Goal: Information Seeking & Learning: Learn about a topic

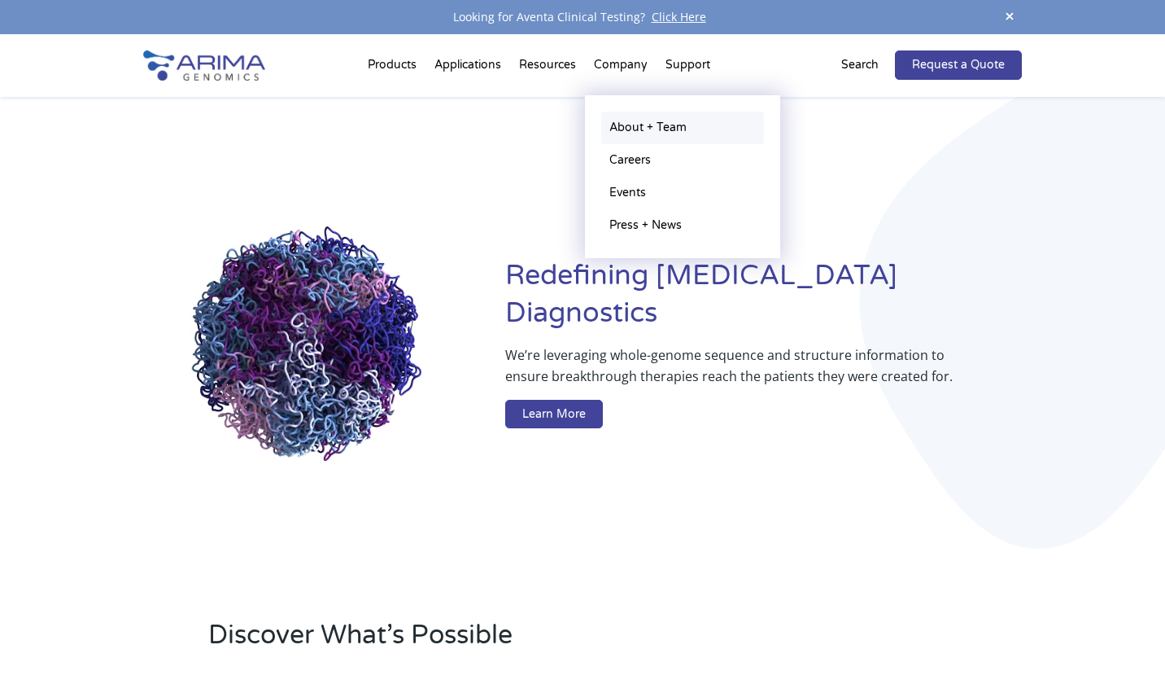
click at [625, 120] on link "About + Team" at bounding box center [682, 127] width 163 height 33
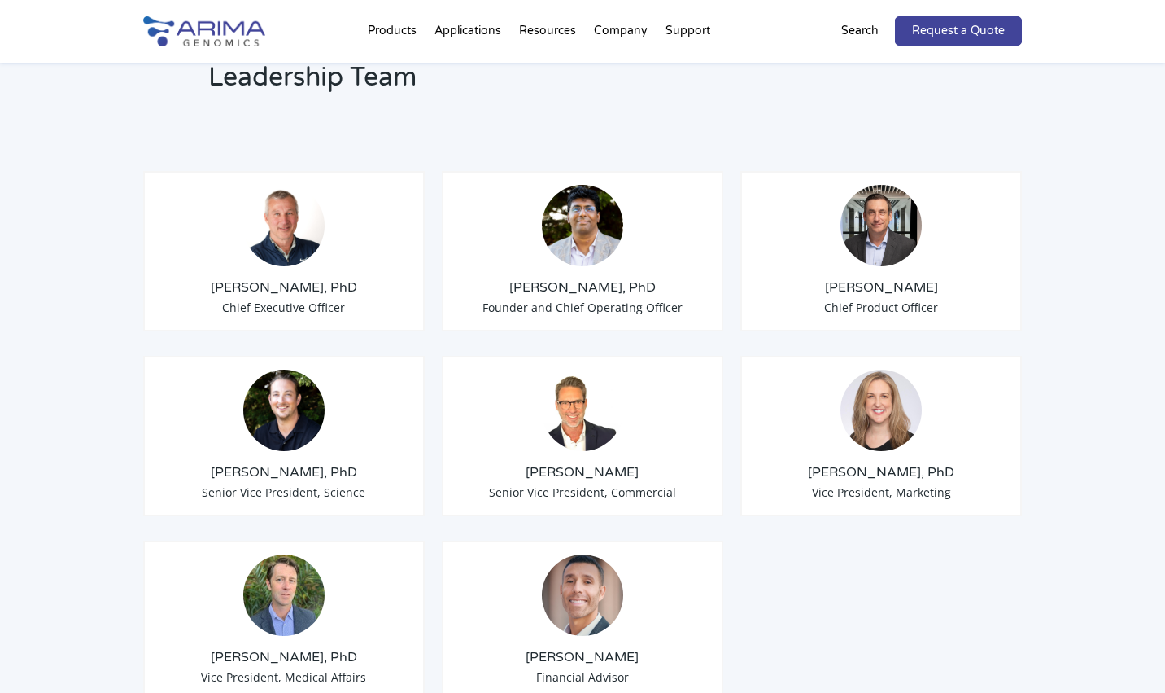
scroll to position [1240, 0]
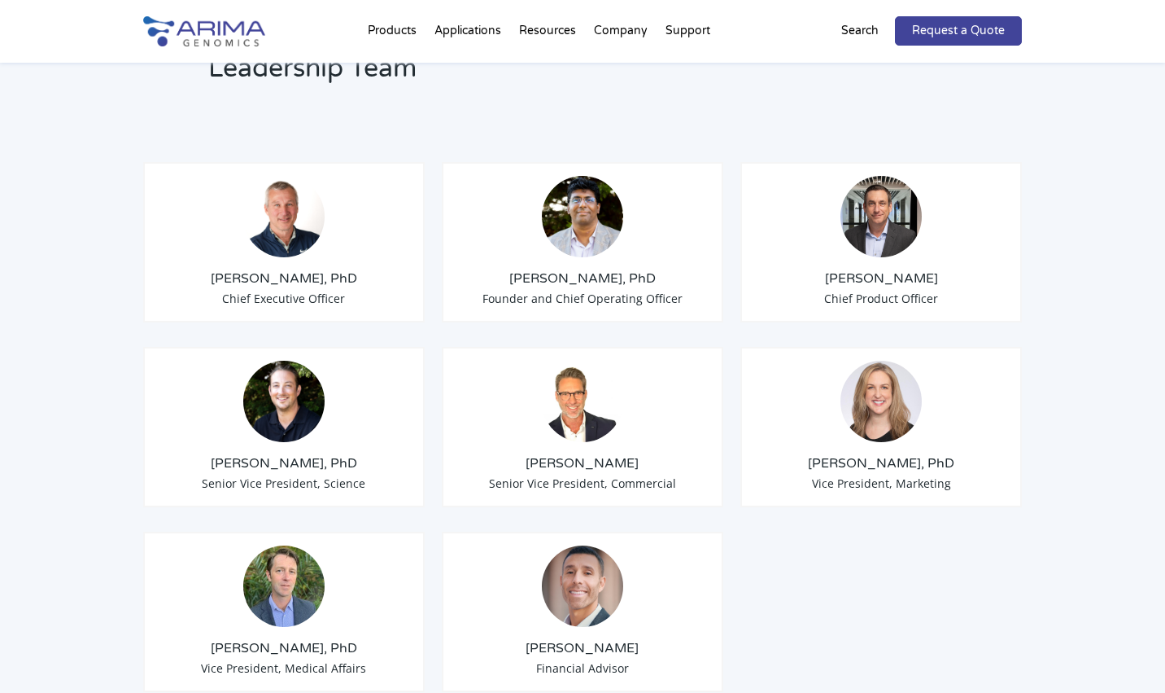
click at [269, 269] on h3 "[PERSON_NAME], PhD" at bounding box center [284, 278] width 254 height 18
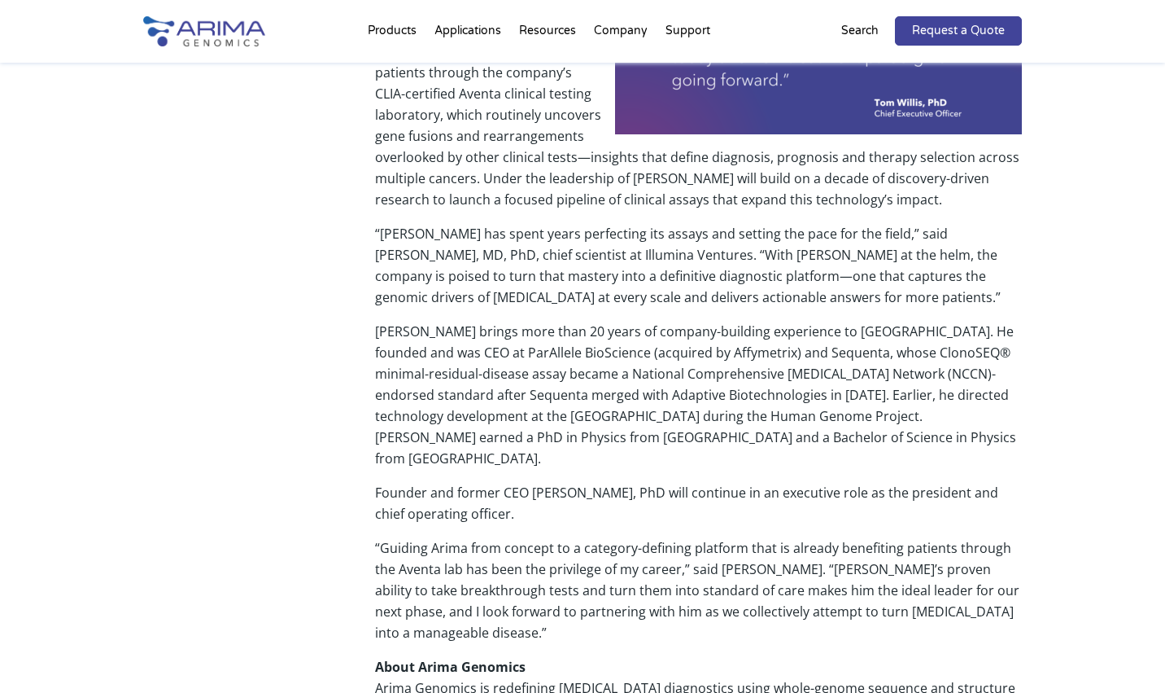
scroll to position [721, 0]
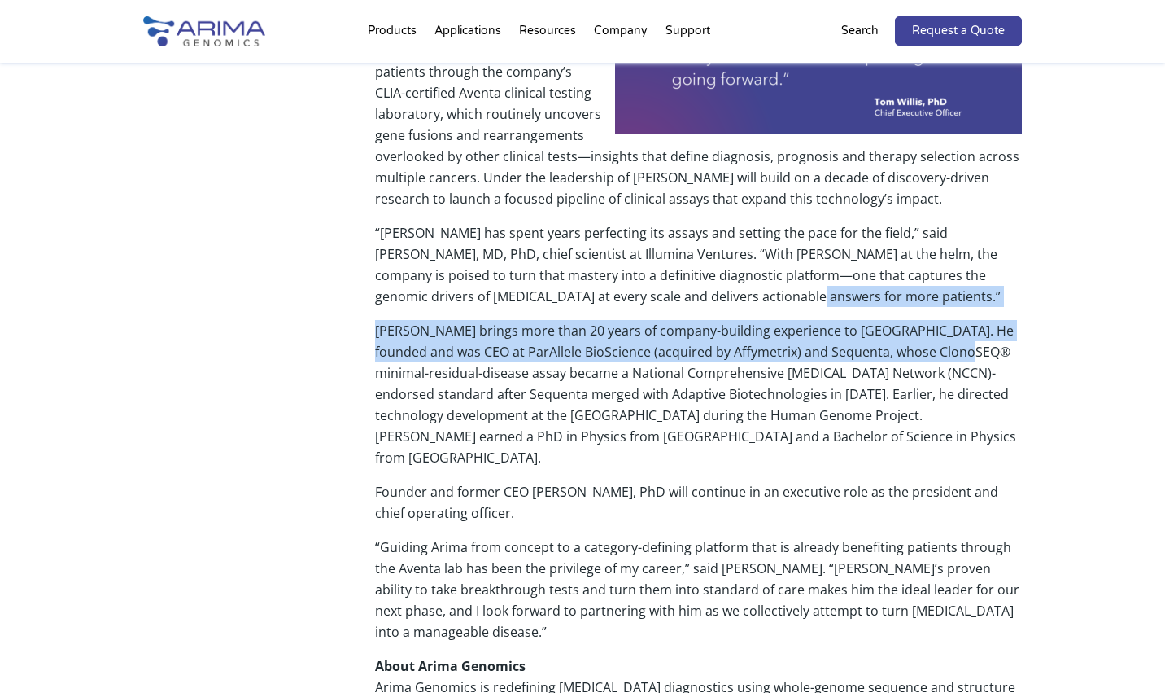
drag, startPoint x: 853, startPoint y: 289, endPoint x: 944, endPoint y: 325, distance: 97.9
click at [944, 325] on div "llumina Ventures leads round to accelerate [PERSON_NAME]’s clinical expansion […" at bounding box center [698, 246] width 647 height 1279
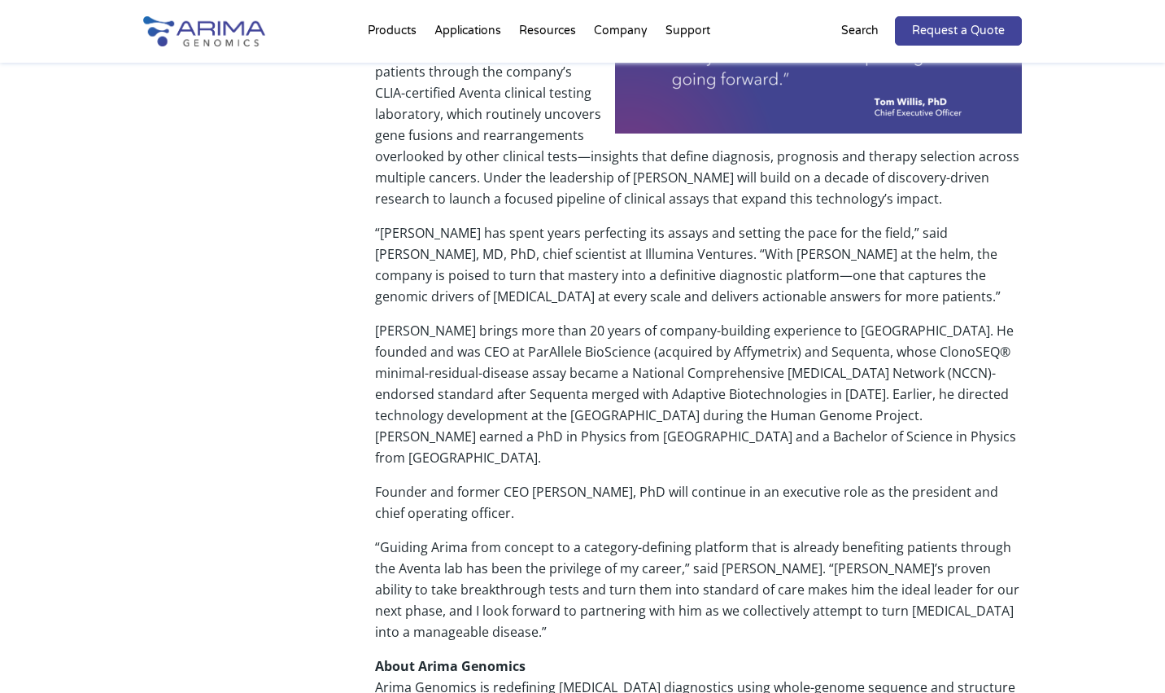
click at [392, 380] on p "[PERSON_NAME] brings more than 20 years of company-building experience to [GEOG…" at bounding box center [698, 400] width 647 height 161
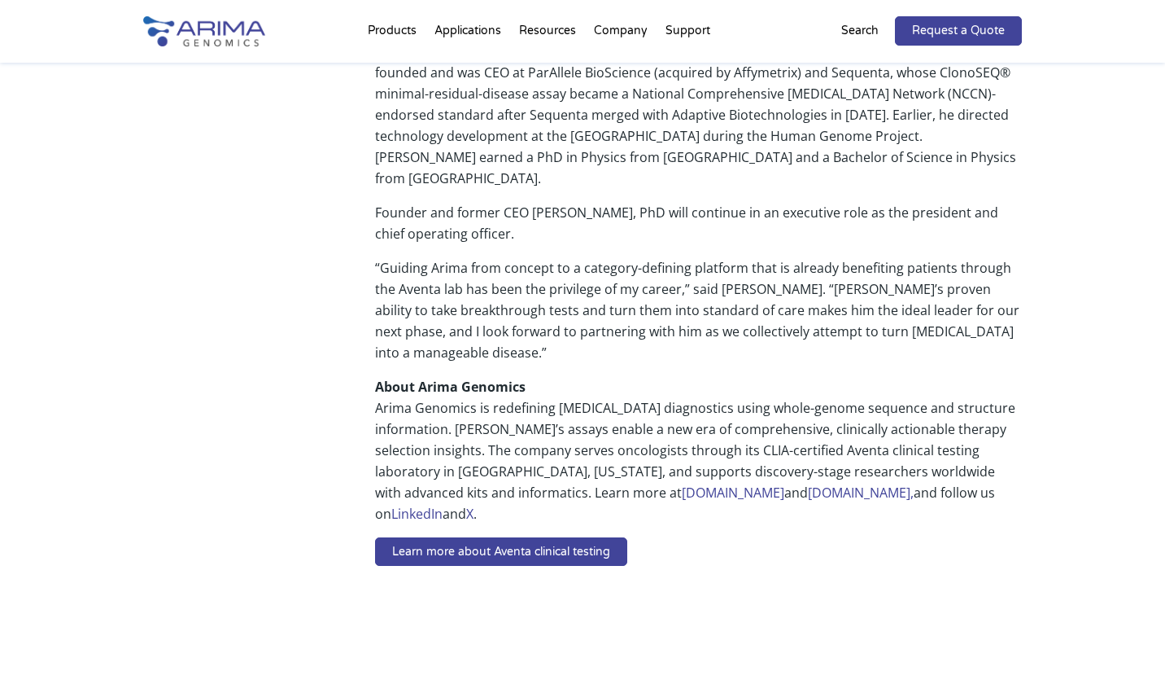
scroll to position [1048, 0]
